Goal: Communication & Community: Answer question/provide support

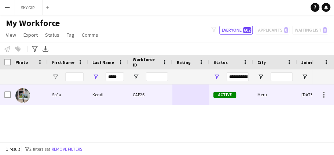
click at [105, 93] on div "Kendi" at bounding box center [108, 94] width 40 height 20
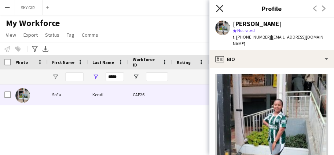
click at [219, 8] on icon at bounding box center [219, 8] width 7 height 7
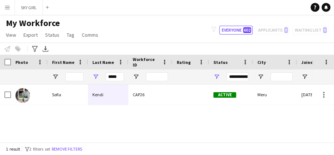
click at [11, 6] on button "Menu" at bounding box center [7, 7] width 15 height 15
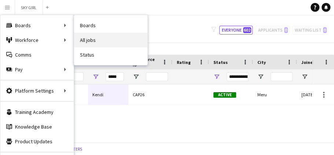
click at [87, 40] on link "All jobs" at bounding box center [110, 40] width 73 height 15
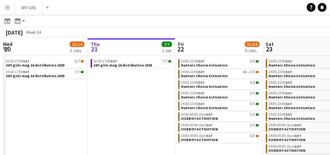
scroll to position [29, 0]
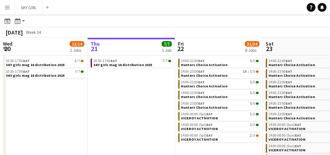
click at [8, 8] on app-icon "Menu" at bounding box center [7, 7] width 6 height 6
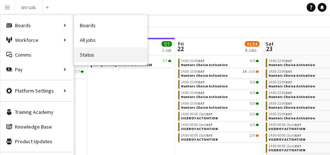
click at [88, 53] on link "Status" at bounding box center [110, 54] width 73 height 15
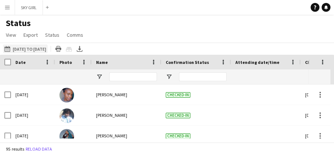
click at [8, 49] on app-icon "[DATE] to [DATE]" at bounding box center [8, 49] width 8 height 6
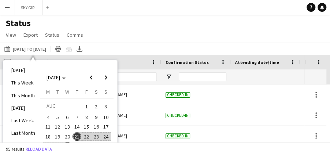
click at [77, 136] on span "21" at bounding box center [77, 136] width 9 height 9
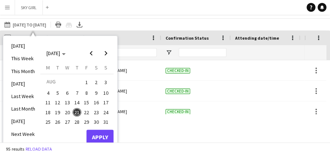
scroll to position [26, 0]
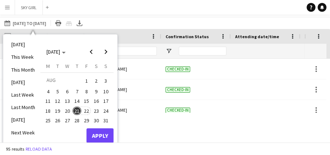
click at [89, 110] on span "22" at bounding box center [86, 110] width 9 height 9
click at [76, 108] on span "21" at bounding box center [77, 110] width 9 height 9
click at [99, 131] on button "Apply" at bounding box center [100, 135] width 27 height 15
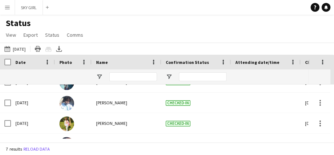
scroll to position [8, 0]
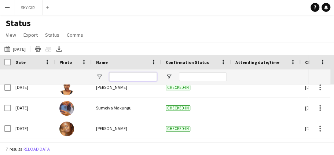
click at [121, 75] on input "Name Filter Input" at bounding box center [133, 76] width 48 height 9
click at [14, 34] on span "View" at bounding box center [11, 35] width 10 height 7
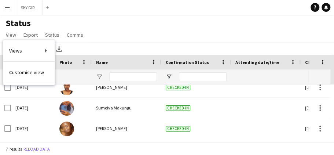
click at [117, 25] on div "Status View Views Default view New view Update view Delete view Edit name Custo…" at bounding box center [167, 30] width 334 height 25
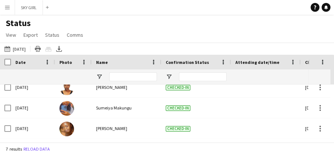
click at [9, 7] on app-icon "Menu" at bounding box center [7, 7] width 6 height 6
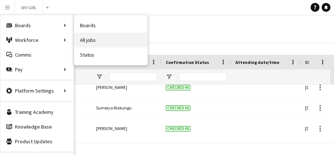
click at [86, 41] on link "All jobs" at bounding box center [110, 40] width 73 height 15
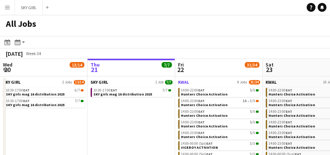
click at [193, 82] on link "KWAL 8 Jobs 31/34" at bounding box center [219, 82] width 82 height 6
click at [9, 7] on app-icon "Menu" at bounding box center [7, 7] width 6 height 6
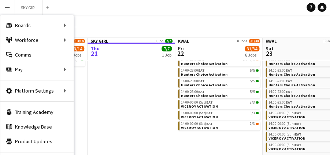
scroll to position [51, 0]
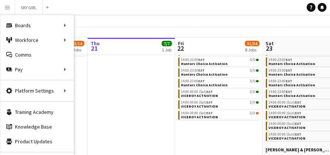
click at [74, 5] on app-navbar "Menu Boards Boards Boards All jobs Status Workforce Workforce My Workforce Recr…" at bounding box center [165, 7] width 330 height 15
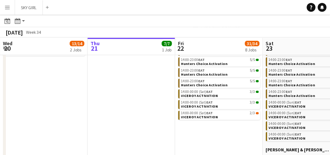
click at [6, 7] on app-icon "Menu" at bounding box center [7, 7] width 6 height 6
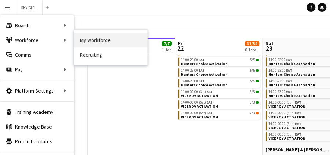
click at [84, 38] on link "My Workforce" at bounding box center [110, 40] width 73 height 15
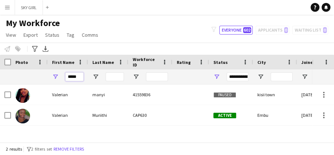
click at [81, 76] on input "*****" at bounding box center [74, 76] width 18 height 9
type input "*"
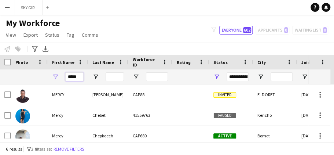
type input "*****"
click at [113, 76] on input "Last Name Filter Input" at bounding box center [115, 76] width 18 height 9
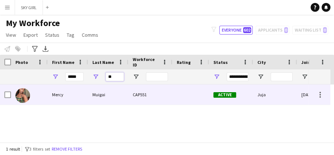
type input "**"
click at [106, 91] on div "Muigai" at bounding box center [108, 94] width 40 height 20
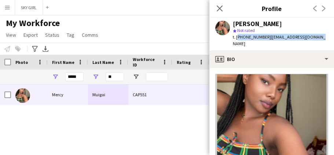
drag, startPoint x: 236, startPoint y: 37, endPoint x: 324, endPoint y: 35, distance: 87.3
click at [324, 35] on app-profile-header "Mercy Muigai star Not rated t. +254796045478 | muigaimercy0@gmail.com" at bounding box center [271, 34] width 125 height 33
copy div "+254796045478 | muigaimercy0@gmail.com"
click at [9, 7] on app-icon "Menu" at bounding box center [7, 7] width 6 height 6
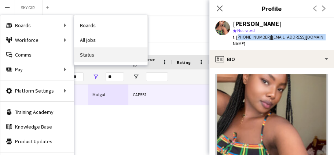
click at [87, 55] on link "Status" at bounding box center [110, 54] width 73 height 15
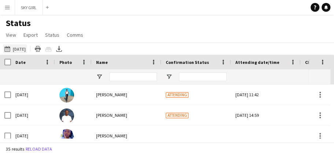
click at [7, 48] on app-icon "[DATE]" at bounding box center [8, 49] width 8 height 6
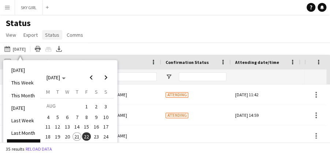
click at [54, 35] on span "Status" at bounding box center [52, 35] width 14 height 7
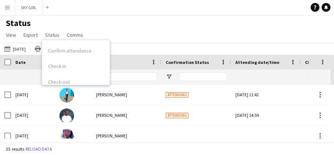
click at [124, 24] on div "Status View Views Default view New view Update view Delete view Edit name Custo…" at bounding box center [167, 30] width 334 height 25
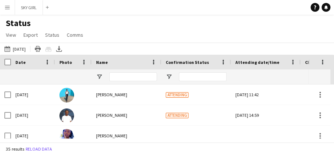
click at [61, 22] on h1 "Status" at bounding box center [45, 23] width 91 height 11
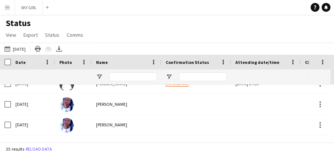
scroll to position [51, 0]
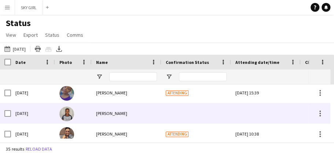
click at [132, 115] on div "[PERSON_NAME]" at bounding box center [127, 113] width 70 height 20
click at [128, 113] on div "[PERSON_NAME]" at bounding box center [127, 113] width 70 height 20
click at [121, 114] on span "[PERSON_NAME]" at bounding box center [111, 113] width 31 height 6
click at [319, 113] on div at bounding box center [319, 113] width 1 height 1
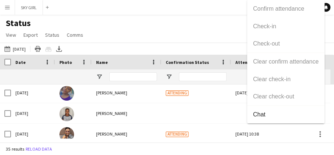
click at [222, 116] on div at bounding box center [167, 77] width 334 height 155
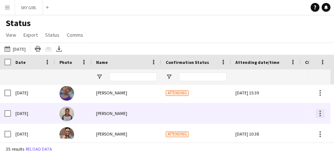
click at [321, 112] on div at bounding box center [319, 110] width 1 height 1
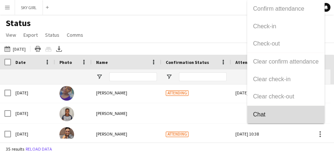
click at [265, 114] on span "Chat" at bounding box center [286, 114] width 66 height 7
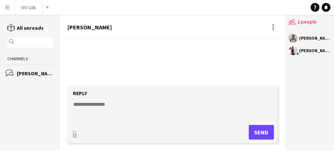
click at [98, 103] on textarea at bounding box center [174, 110] width 203 height 19
click at [73, 47] on div "No messages" at bounding box center [172, 66] width 225 height 52
click at [85, 103] on textarea at bounding box center [174, 110] width 203 height 19
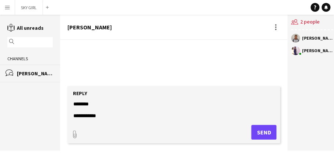
scroll to position [35, 0]
type textarea "**********"
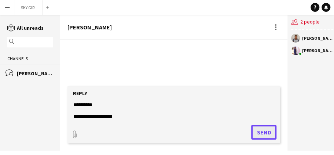
click at [259, 128] on button "Send" at bounding box center [263, 132] width 25 height 15
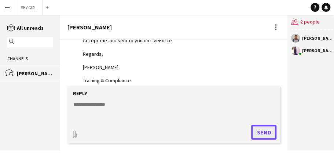
scroll to position [62, 0]
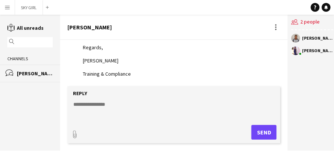
click at [33, 98] on app-channels-list "reading All unreads magnifier Channels bubbles Esther Nyamusi" at bounding box center [30, 83] width 60 height 136
click at [5, 8] on app-icon "Menu" at bounding box center [7, 7] width 6 height 6
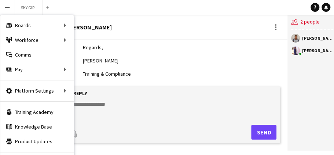
click at [317, 86] on div "users2 2 people Esther Nyamusi Anne Njoki" at bounding box center [312, 83] width 49 height 136
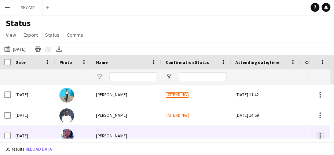
click at [320, 136] on div at bounding box center [319, 135] width 1 height 1
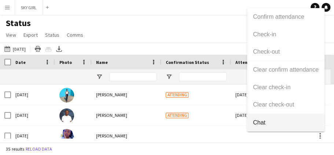
click at [263, 123] on span "Chat" at bounding box center [286, 122] width 66 height 7
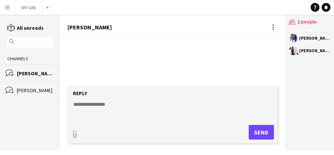
click at [84, 103] on textarea at bounding box center [174, 110] width 203 height 19
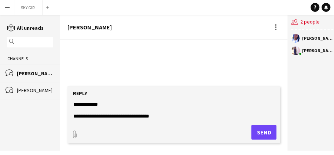
scroll to position [11, 0]
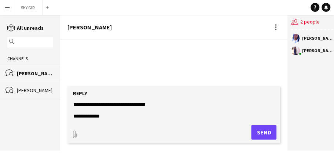
type textarea "**********"
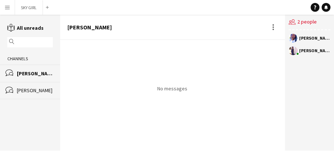
click at [37, 74] on div "[PERSON_NAME]" at bounding box center [35, 73] width 36 height 7
click at [42, 90] on div "Esther Nyamusi" at bounding box center [35, 90] width 36 height 7
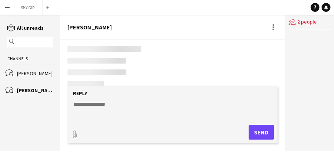
scroll to position [62, 0]
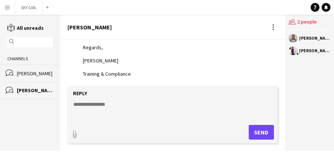
click at [34, 73] on div "[PERSON_NAME]" at bounding box center [35, 73] width 36 height 7
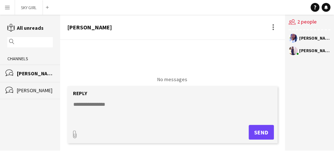
scroll to position [9, 0]
click at [39, 89] on div "Esther Nyamusi" at bounding box center [35, 90] width 36 height 7
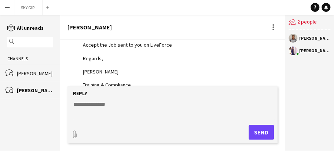
scroll to position [62, 0]
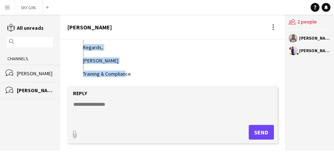
drag, startPoint x: 84, startPoint y: 58, endPoint x: 139, endPoint y: 74, distance: 58.0
click at [139, 74] on div "Good afternoon, Accept the Job sent to you on LiveForce Regards, Anne Njoki Tra…" at bounding box center [127, 47] width 89 height 60
copy div "Good afternoon, Accept the Job sent to you on LiveForce Regards, Anne Njoki Tra…"
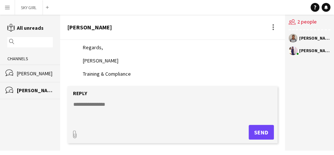
click at [42, 74] on div "[PERSON_NAME]" at bounding box center [35, 73] width 36 height 7
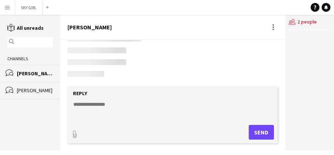
scroll to position [9, 0]
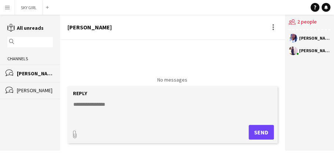
paste textarea "**********"
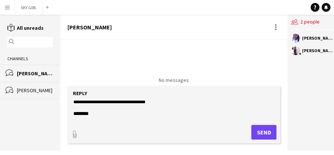
scroll to position [0, 0]
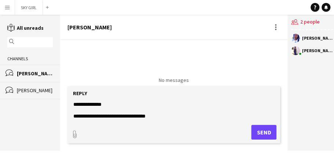
click at [107, 103] on textarea "**********" at bounding box center [174, 110] width 202 height 19
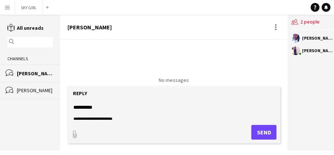
scroll to position [35, 0]
drag, startPoint x: 74, startPoint y: 115, endPoint x: 132, endPoint y: 115, distance: 58.0
click at [132, 115] on textarea "**********" at bounding box center [174, 110] width 202 height 19
click at [132, 117] on textarea "**********" at bounding box center [174, 110] width 202 height 19
type textarea "**********"
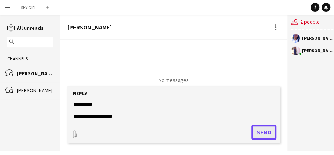
click at [257, 131] on button "Send" at bounding box center [263, 132] width 25 height 15
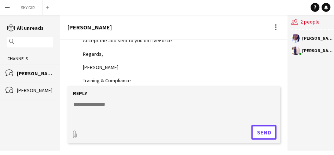
scroll to position [62, 0]
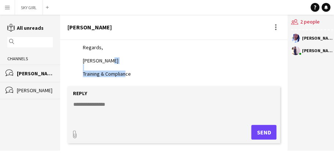
drag, startPoint x: 282, startPoint y: 77, endPoint x: 283, endPoint y: 62, distance: 14.3
click at [283, 62] on div "Today Anne Njoki 16:46 Good evening, Accept the Job sent to you on LiveForce Re…" at bounding box center [173, 63] width 227 height 46
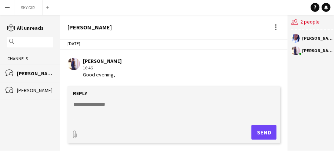
scroll to position [5, 0]
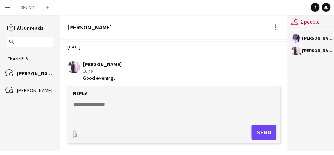
click at [6, 7] on app-icon "Menu" at bounding box center [7, 7] width 6 height 6
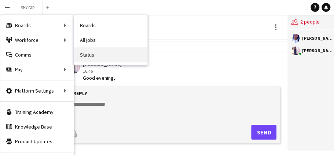
click at [92, 54] on link "Status" at bounding box center [110, 54] width 73 height 15
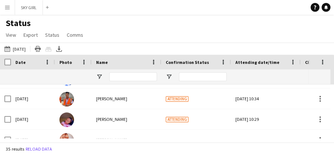
scroll to position [88, 0]
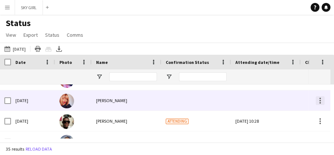
click at [319, 101] on div at bounding box center [319, 100] width 1 height 1
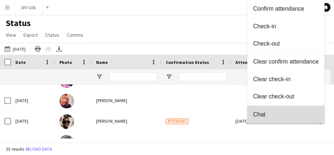
click at [260, 114] on span "Chat" at bounding box center [286, 114] width 66 height 7
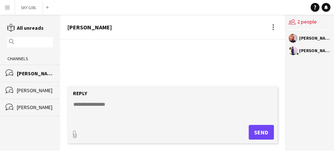
click at [44, 106] on div "Esther Nyamusi" at bounding box center [35, 107] width 36 height 7
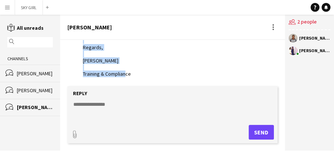
drag, startPoint x: 83, startPoint y: 63, endPoint x: 144, endPoint y: 73, distance: 61.7
click at [144, 73] on div "Good afternoon, Accept the Job sent to you on LiveForce Regards, Anne Njoki Tra…" at bounding box center [127, 47] width 89 height 60
copy div "Good afternoon, Accept the Job sent to you on LiveForce Regards, Anne Njoki Tra…"
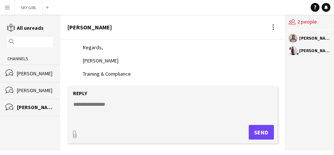
click at [44, 71] on div "[PERSON_NAME]" at bounding box center [35, 73] width 36 height 7
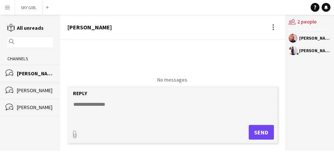
paste textarea "**********"
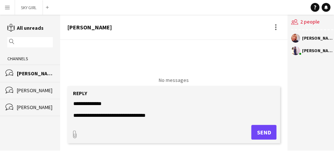
click at [159, 114] on textarea "**********" at bounding box center [174, 110] width 202 height 19
type textarea "**********"
click at [262, 129] on button "Send" at bounding box center [263, 132] width 25 height 15
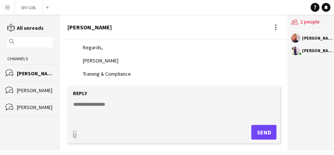
click at [7, 7] on app-icon "Menu" at bounding box center [7, 7] width 6 height 6
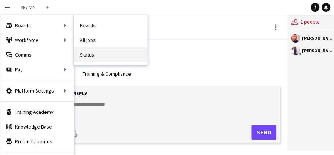
click at [93, 54] on link "Status" at bounding box center [110, 54] width 73 height 15
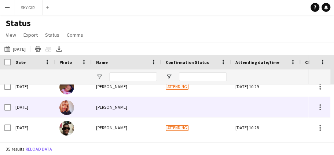
click at [127, 108] on div "[PERSON_NAME]" at bounding box center [127, 107] width 70 height 20
click at [122, 107] on div "[PERSON_NAME]" at bounding box center [127, 107] width 70 height 20
click at [319, 107] on div at bounding box center [320, 107] width 9 height 9
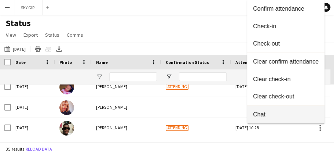
click at [263, 116] on span "Chat" at bounding box center [286, 114] width 66 height 7
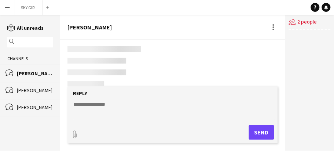
scroll to position [62, 0]
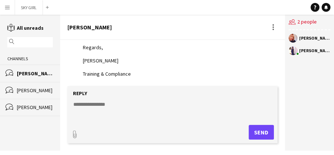
click at [34, 90] on div "[PERSON_NAME]" at bounding box center [35, 90] width 36 height 7
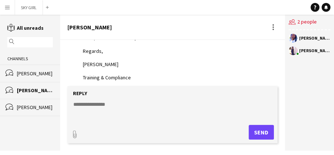
scroll to position [62, 0]
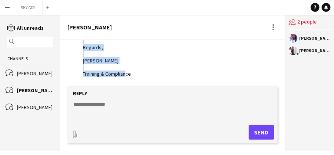
drag, startPoint x: 84, startPoint y: 67, endPoint x: 140, endPoint y: 73, distance: 57.1
click at [140, 73] on div "Good evening, Accept the Job sent to you on LiveForce Regards, Anne Njoki Train…" at bounding box center [127, 47] width 89 height 60
copy div "Good evening, Accept the Job sent to you on LiveForce Regards, Anne Njoki Train…"
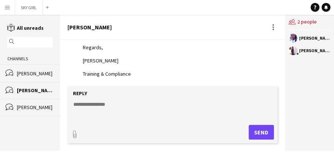
click at [45, 72] on div "[PERSON_NAME]" at bounding box center [35, 73] width 36 height 7
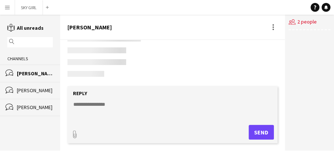
scroll to position [62, 0]
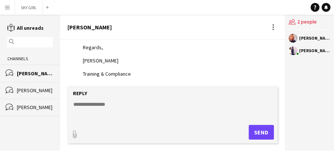
click at [43, 73] on div "[PERSON_NAME]" at bounding box center [35, 73] width 36 height 7
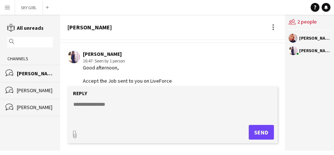
scroll to position [12, 0]
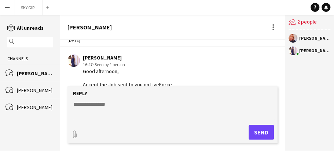
click at [7, 7] on app-icon "Menu" at bounding box center [7, 7] width 6 height 6
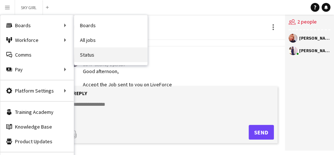
click at [90, 53] on link "Status" at bounding box center [110, 54] width 73 height 15
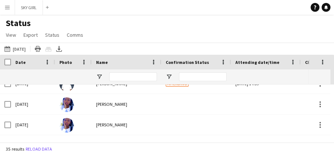
scroll to position [47, 0]
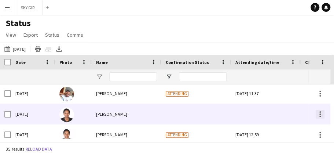
click at [320, 114] on div at bounding box center [319, 113] width 1 height 1
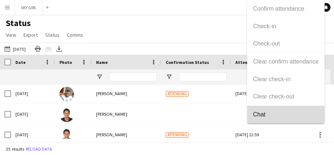
click at [270, 114] on span "Chat" at bounding box center [286, 114] width 66 height 7
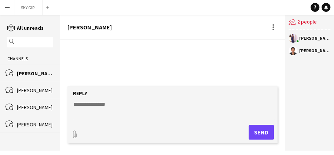
click at [39, 89] on div "[PERSON_NAME]" at bounding box center [35, 90] width 36 height 7
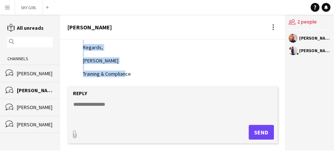
drag, startPoint x: 84, startPoint y: 64, endPoint x: 146, endPoint y: 76, distance: 63.6
click at [146, 76] on div "Good afternoon, Accept the Job sent to you on LiveForce Regards, Anne Njoki Tra…" at bounding box center [127, 47] width 89 height 60
copy div "Good afternoon, Accept the Job sent to you on LiveForce Regards, Anne Njoki Tra…"
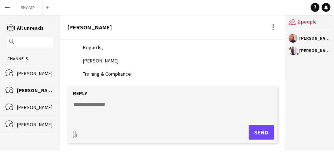
click at [40, 72] on div "[PERSON_NAME]" at bounding box center [35, 73] width 36 height 7
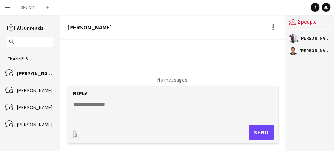
click at [70, 44] on div "No messages" at bounding box center [172, 57] width 225 height 52
drag, startPoint x: 69, startPoint y: 45, endPoint x: 184, endPoint y: 59, distance: 116.1
click at [184, 59] on div "No messages" at bounding box center [172, 57] width 225 height 52
drag, startPoint x: 77, startPoint y: 45, endPoint x: 71, endPoint y: 48, distance: 6.6
click at [71, 48] on div "No messages" at bounding box center [172, 66] width 225 height 52
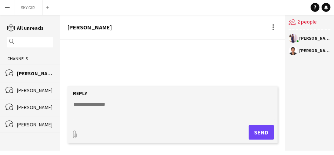
drag, startPoint x: 75, startPoint y: 45, endPoint x: 30, endPoint y: 90, distance: 63.8
click at [30, 90] on div "[PERSON_NAME]" at bounding box center [35, 90] width 36 height 7
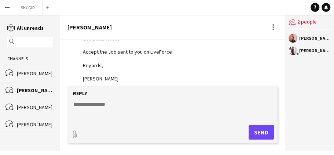
scroll to position [62, 0]
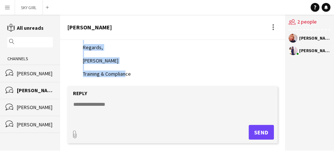
drag, startPoint x: 83, startPoint y: 58, endPoint x: 148, endPoint y: 82, distance: 69.6
click at [148, 83] on div "Today Anne Njoki 16:47 · Seen by 1 person Good afternoon, Accept the Job sent t…" at bounding box center [172, 63] width 225 height 46
copy div "Good afternoon, Accept the Job sent to you on LiveForce Regards, Anne Njoki Tra…"
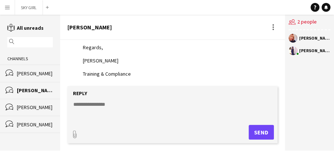
click at [45, 73] on div "[PERSON_NAME]" at bounding box center [35, 73] width 36 height 7
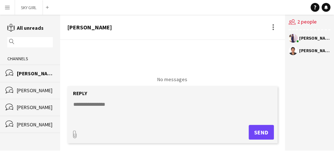
scroll to position [9, 0]
drag, startPoint x: 75, startPoint y: 45, endPoint x: 168, endPoint y: 49, distance: 93.3
click at [168, 49] on div "No messages" at bounding box center [172, 57] width 225 height 52
drag, startPoint x: 86, startPoint y: 47, endPoint x: 79, endPoint y: 103, distance: 55.8
click at [79, 103] on textarea at bounding box center [174, 110] width 203 height 19
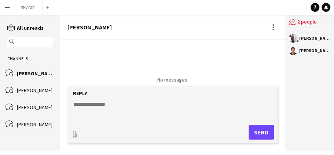
paste textarea "**********"
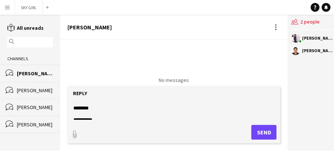
scroll to position [0, 0]
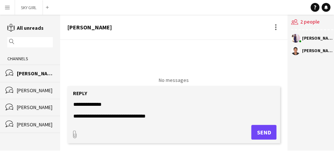
type textarea "**********"
click at [260, 130] on button "Send" at bounding box center [263, 132] width 25 height 15
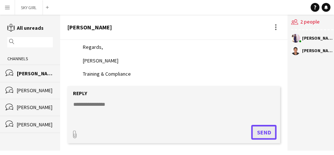
scroll to position [62, 0]
click at [7, 7] on app-icon "Menu" at bounding box center [7, 7] width 6 height 6
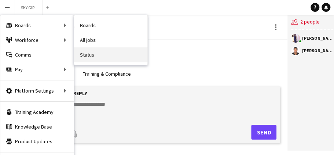
click at [86, 54] on link "Status" at bounding box center [110, 54] width 73 height 15
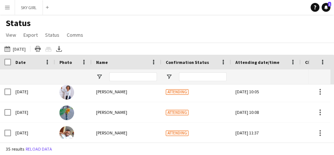
scroll to position [281, 0]
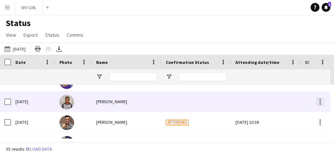
click at [320, 101] on div at bounding box center [319, 101] width 1 height 1
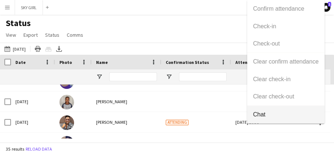
click at [261, 114] on span "Chat" at bounding box center [286, 114] width 66 height 7
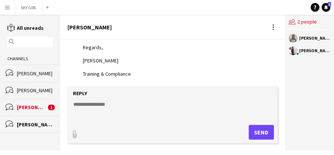
click at [35, 106] on div "[PERSON_NAME]" at bounding box center [31, 107] width 29 height 7
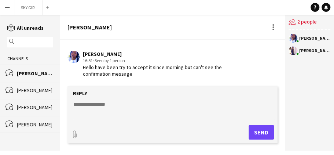
click at [95, 103] on textarea at bounding box center [174, 110] width 203 height 19
type textarea "*"
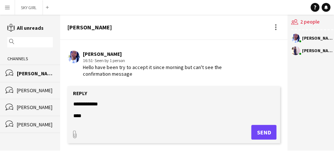
scroll to position [41, 0]
click at [96, 117] on textarea "**********" at bounding box center [174, 110] width 202 height 19
type textarea "**********"
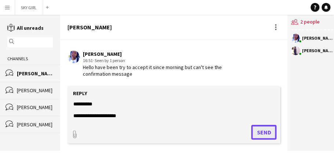
click at [258, 129] on button "Send" at bounding box center [263, 132] width 25 height 15
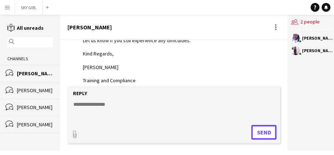
scroll to position [205, 0]
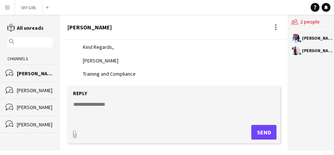
click at [8, 7] on app-icon "Menu" at bounding box center [7, 7] width 6 height 6
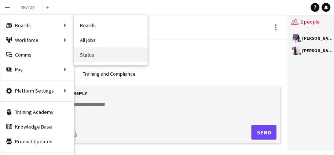
click at [89, 54] on link "Status" at bounding box center [110, 54] width 73 height 15
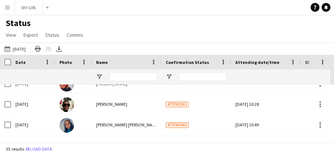
scroll to position [131, 0]
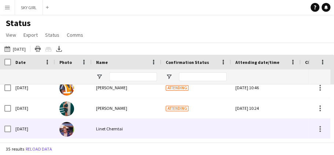
click at [102, 129] on span "Linet Chemtai" at bounding box center [109, 129] width 27 height 6
click at [97, 128] on span "Linet Chemtai" at bounding box center [109, 129] width 27 height 6
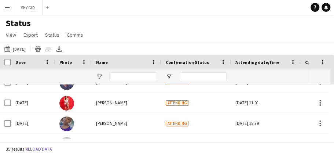
scroll to position [557, 0]
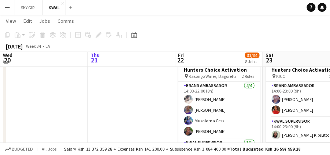
scroll to position [95, 0]
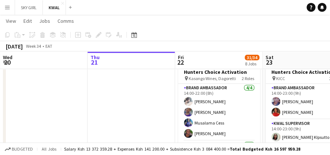
click at [8, 6] on app-icon "Menu" at bounding box center [7, 7] width 6 height 6
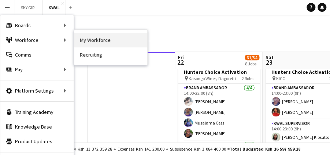
click at [84, 39] on link "My Workforce" at bounding box center [110, 40] width 73 height 15
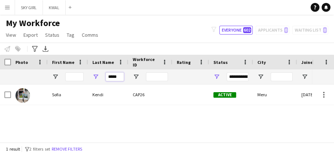
click at [119, 74] on input "*****" at bounding box center [115, 76] width 18 height 9
type input "*"
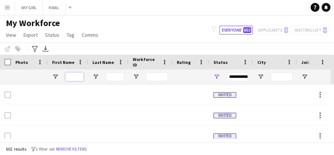
click at [76, 77] on input "First Name Filter Input" at bounding box center [74, 76] width 18 height 9
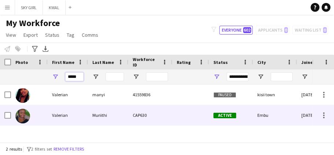
type input "*****"
click at [103, 115] on div "Muriithi" at bounding box center [108, 115] width 40 height 20
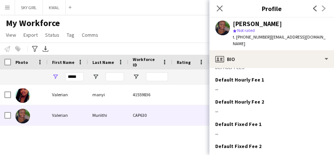
scroll to position [344, 0]
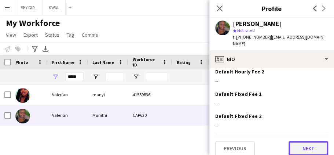
click at [296, 142] on button "Next" at bounding box center [309, 148] width 40 height 15
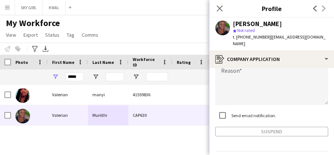
scroll to position [95, 0]
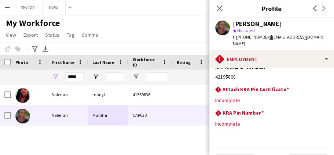
scroll to position [67, 0]
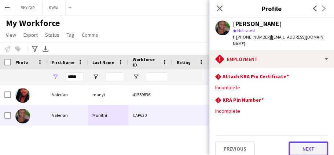
click at [291, 141] on button "Next" at bounding box center [309, 148] width 40 height 15
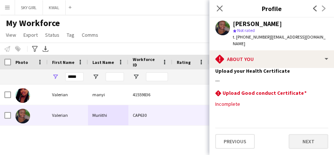
scroll to position [0, 0]
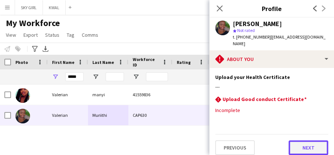
click at [296, 140] on button "Next" at bounding box center [309, 147] width 40 height 15
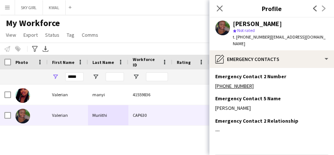
scroll to position [86, 0]
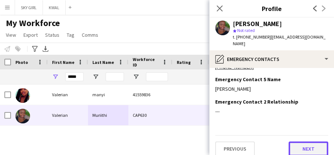
click at [297, 142] on button "Next" at bounding box center [309, 148] width 40 height 15
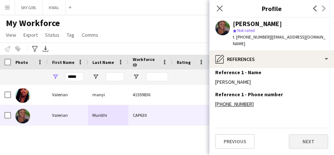
scroll to position [0, 0]
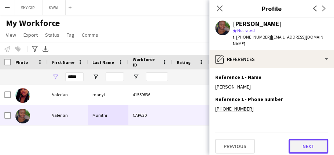
click at [294, 141] on button "Next" at bounding box center [309, 146] width 40 height 15
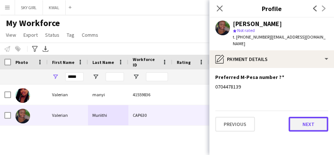
click at [296, 118] on button "Next" at bounding box center [309, 124] width 40 height 15
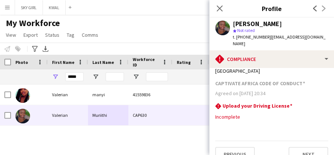
scroll to position [281, 0]
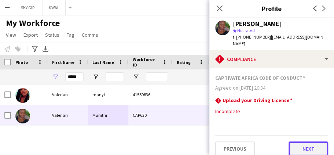
click at [299, 142] on button "Next" at bounding box center [309, 148] width 40 height 15
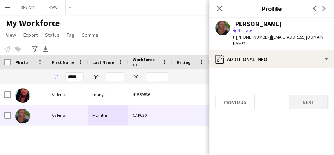
scroll to position [0, 0]
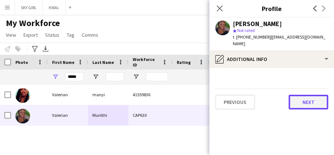
click at [297, 95] on button "Next" at bounding box center [309, 102] width 40 height 15
click at [299, 96] on button "Next" at bounding box center [309, 102] width 40 height 15
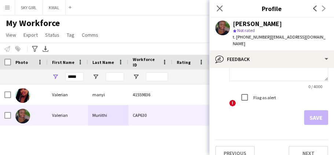
scroll to position [81, 0]
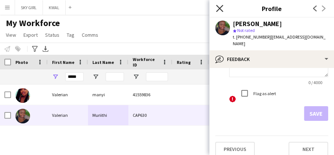
click at [220, 8] on icon at bounding box center [219, 8] width 7 height 7
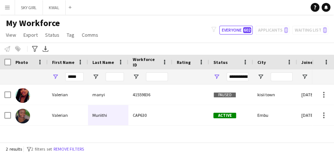
click at [8, 5] on app-icon "Menu" at bounding box center [7, 7] width 6 height 6
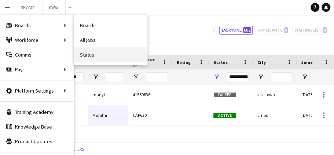
click at [87, 54] on link "Status" at bounding box center [110, 54] width 73 height 15
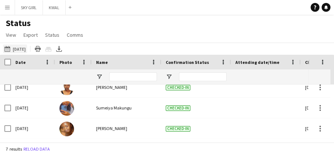
click at [10, 48] on app-icon "[DATE] to [DATE]" at bounding box center [8, 49] width 8 height 6
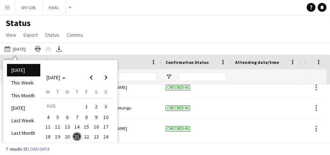
click at [86, 135] on span "22" at bounding box center [86, 136] width 9 height 9
click at [88, 136] on span "22" at bounding box center [86, 136] width 9 height 9
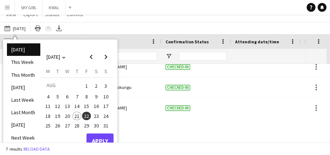
scroll to position [26, 0]
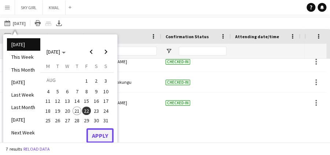
click at [99, 134] on button "Apply" at bounding box center [100, 135] width 27 height 15
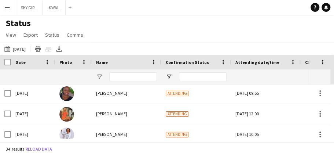
scroll to position [184, 0]
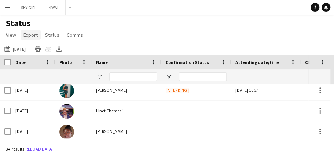
click at [33, 36] on span "Export" at bounding box center [30, 35] width 14 height 7
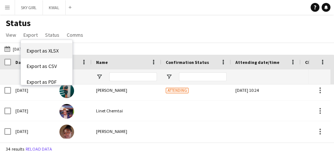
click at [38, 51] on span "Export as XLSX" at bounding box center [43, 50] width 32 height 7
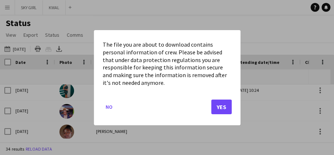
click at [254, 23] on div at bounding box center [167, 77] width 334 height 155
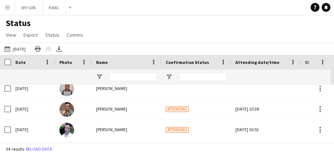
scroll to position [582, 0]
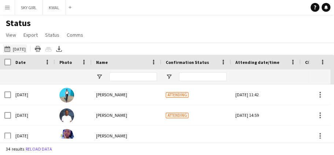
click at [9, 48] on app-icon "[DATE] to [DATE]" at bounding box center [8, 49] width 8 height 6
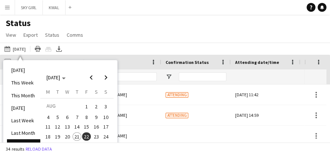
click at [96, 135] on span "23" at bounding box center [96, 136] width 9 height 9
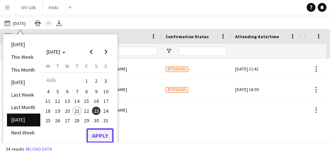
click at [99, 131] on button "Apply" at bounding box center [100, 135] width 27 height 15
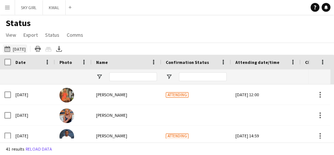
click at [7, 48] on app-icon "[DATE] to [DATE]" at bounding box center [8, 49] width 8 height 6
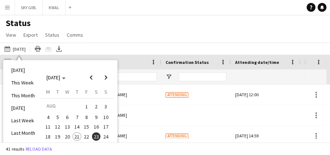
click at [87, 136] on span "22" at bounding box center [86, 136] width 9 height 9
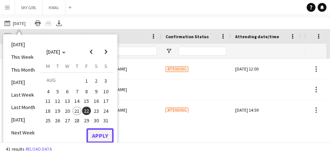
click at [98, 134] on button "Apply" at bounding box center [100, 135] width 27 height 15
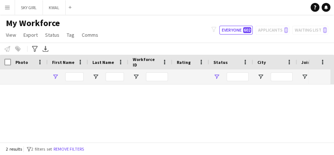
type input "*****"
type input "**********"
